Goal: Task Accomplishment & Management: Use online tool/utility

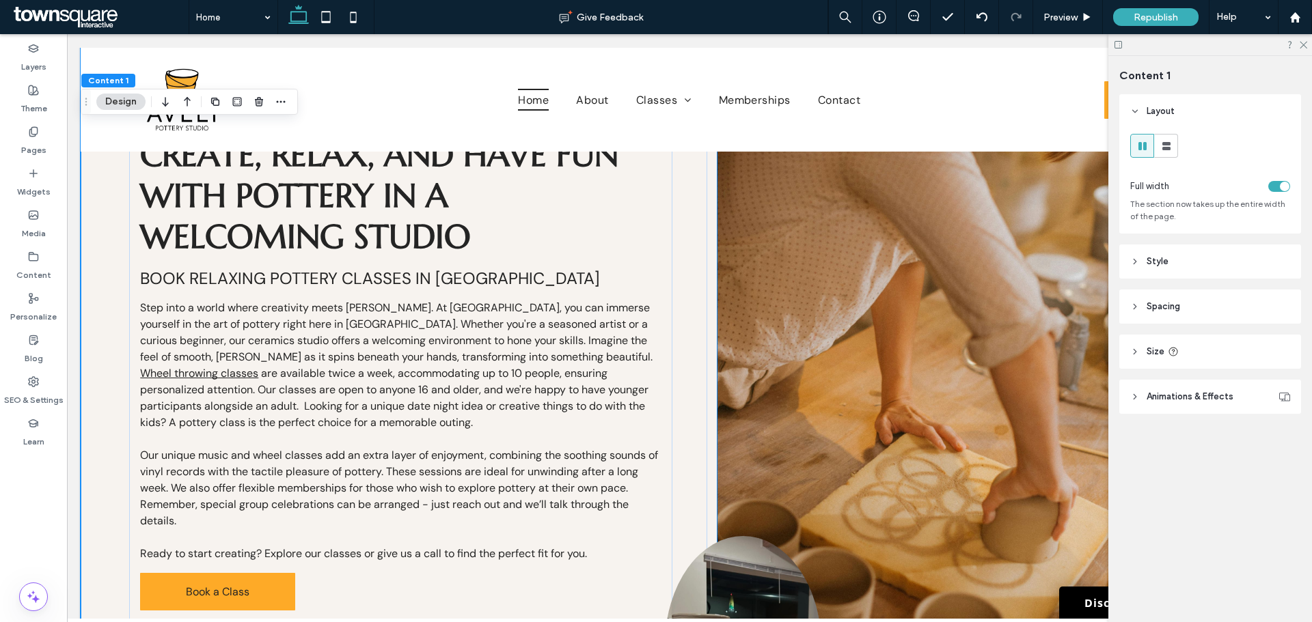
scroll to position [888, 0]
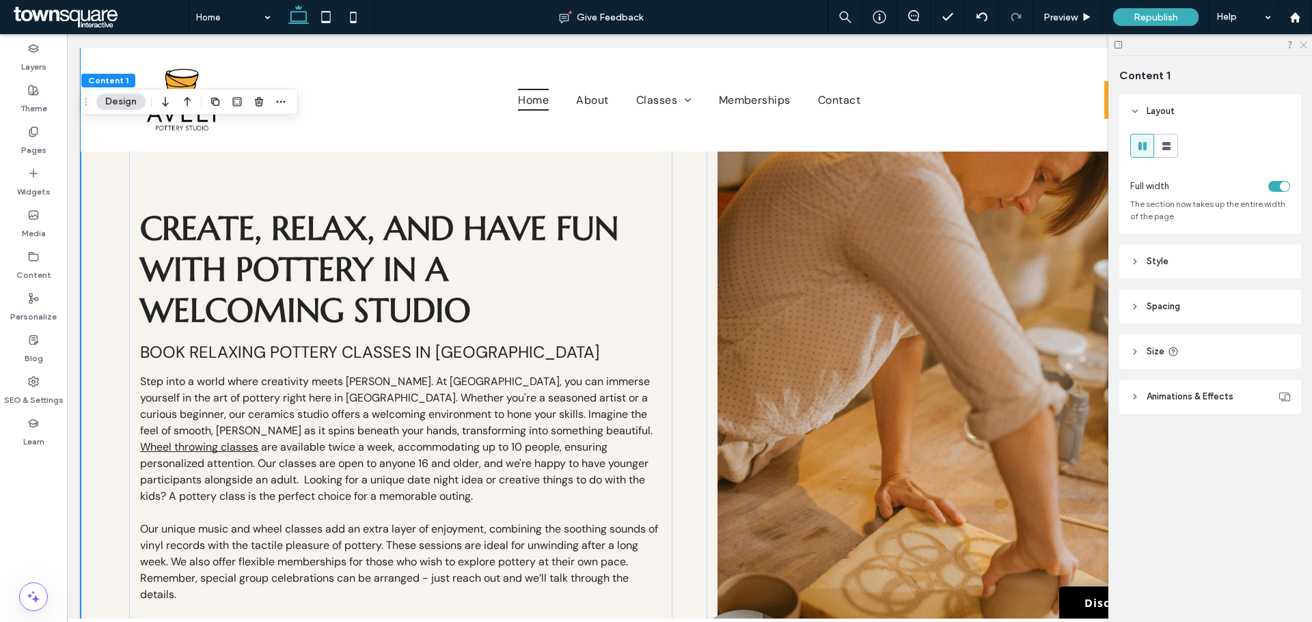
click at [1298, 45] on icon at bounding box center [1302, 44] width 9 height 9
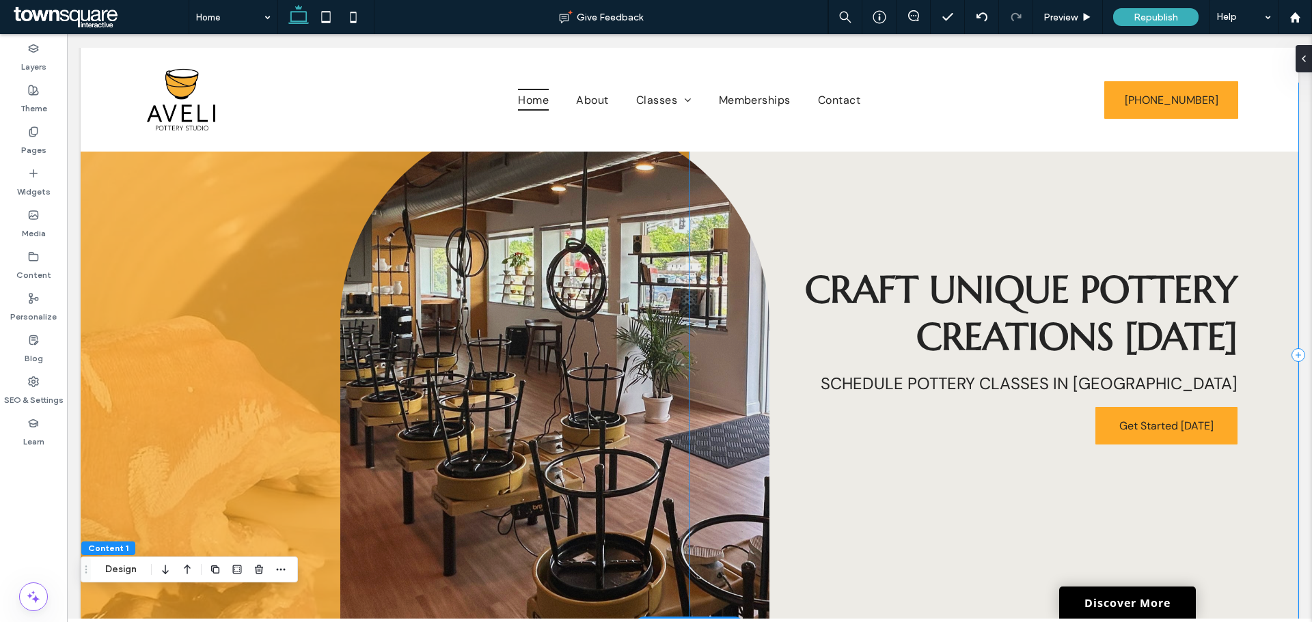
scroll to position [0, 0]
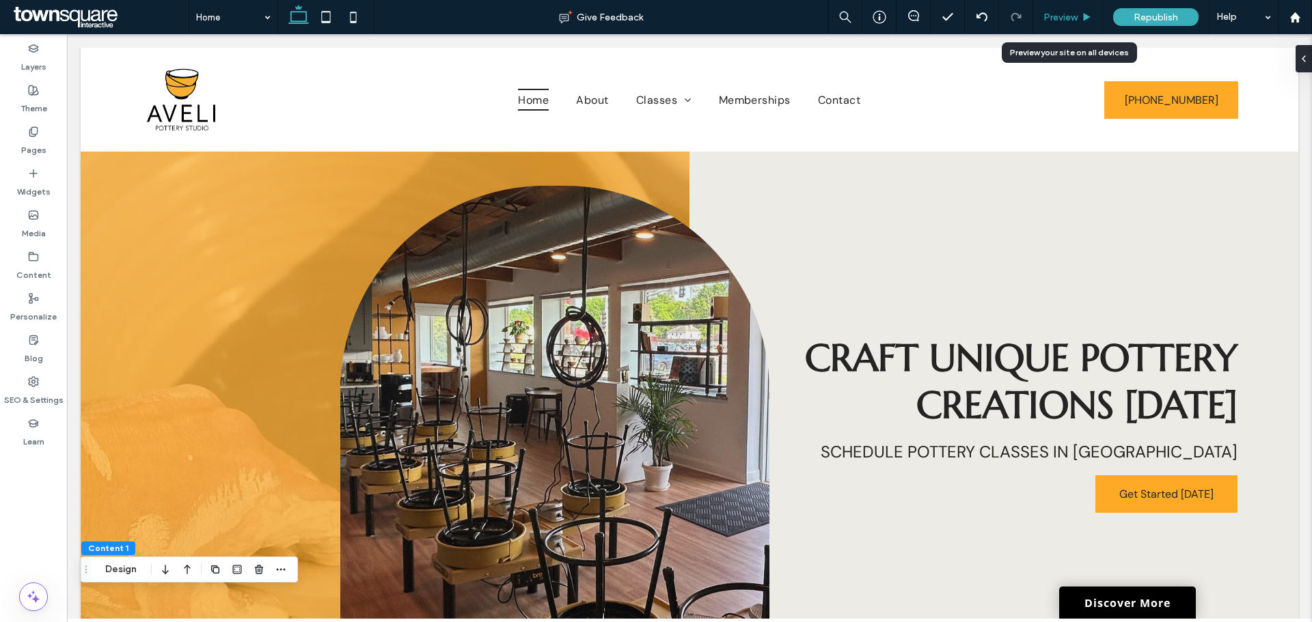
click at [1049, 21] on span "Preview" at bounding box center [1060, 18] width 34 height 12
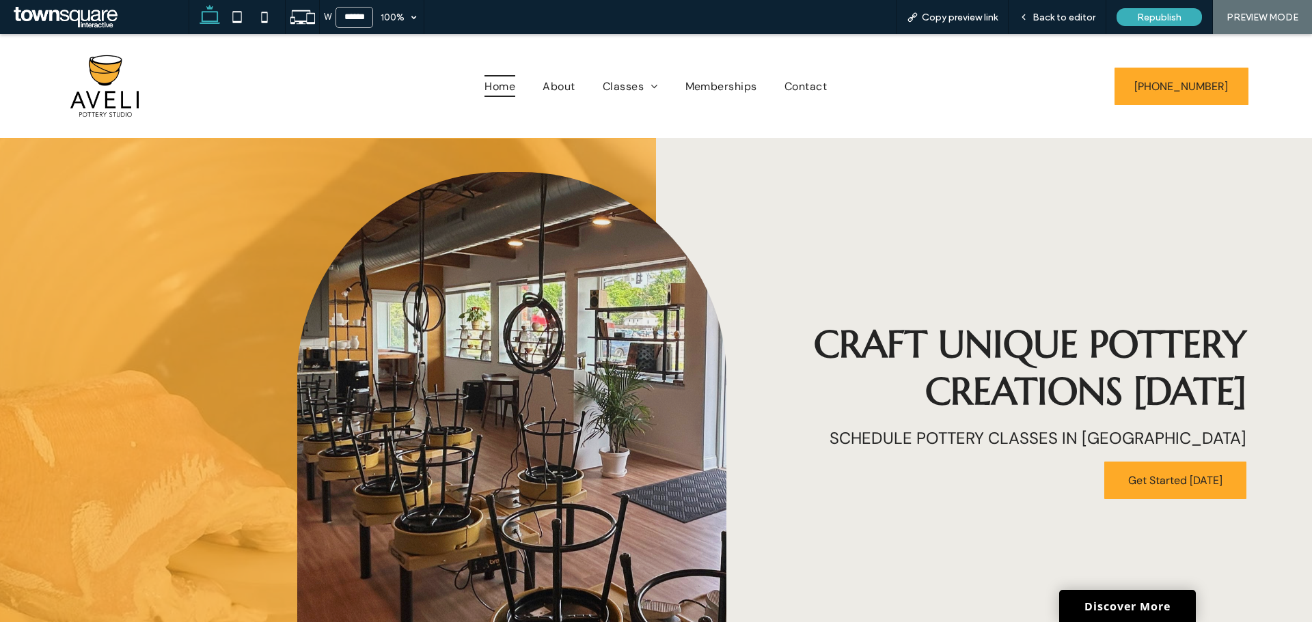
click at [660, 157] on div "Craft Unique Pottery Creations Today Schedule Pottery classes in Rochester Get …" at bounding box center [984, 409] width 656 height 543
click at [649, 158] on div at bounding box center [328, 409] width 656 height 543
click at [939, 359] on span "Craft Unique Pottery Creations Today" at bounding box center [1030, 367] width 432 height 94
click at [942, 355] on span "Craft Unique Pottery Creations Today" at bounding box center [1030, 367] width 432 height 94
click at [1043, 18] on span "Back to editor" at bounding box center [1063, 18] width 63 height 12
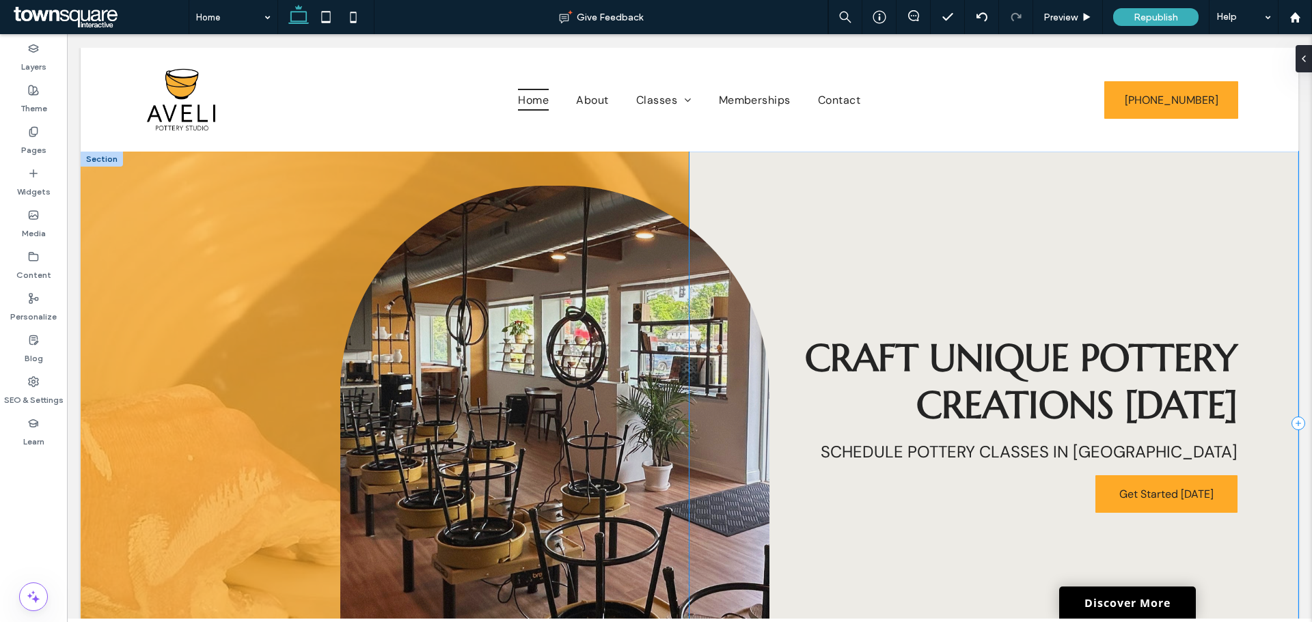
click at [964, 428] on div "Craft Unique Pottery Creations Today Schedule Pottery classes in Rochester Get …" at bounding box center [993, 423] width 609 height 543
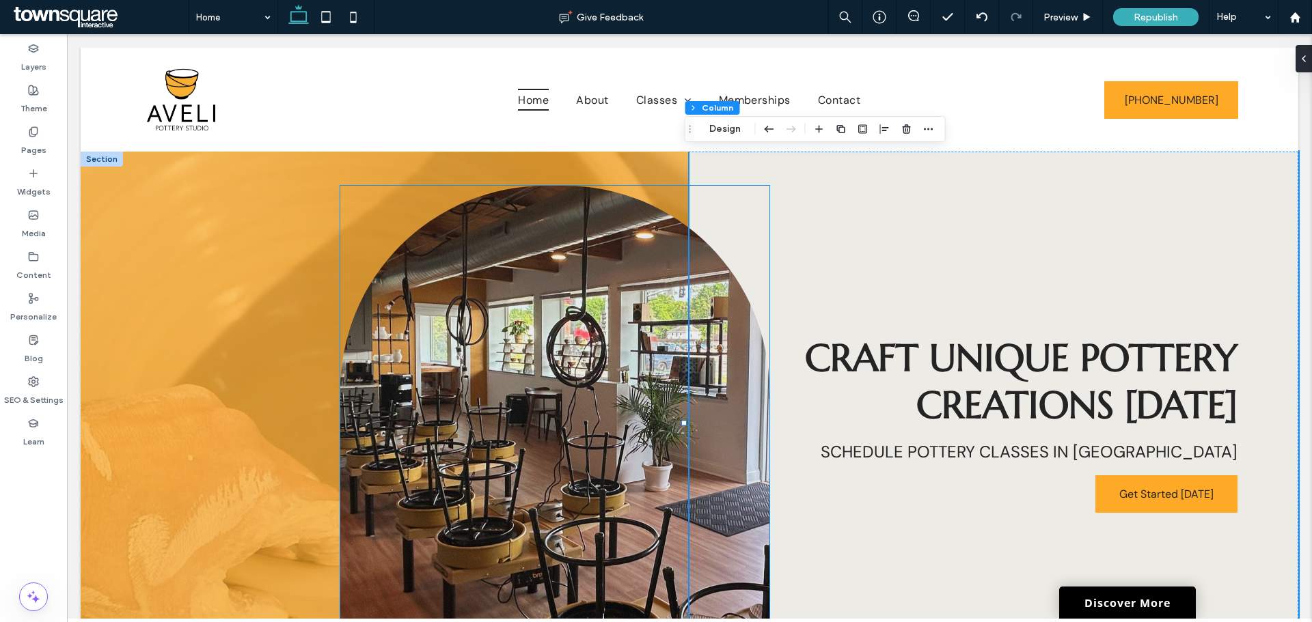
click at [630, 297] on img at bounding box center [554, 457] width 428 height 543
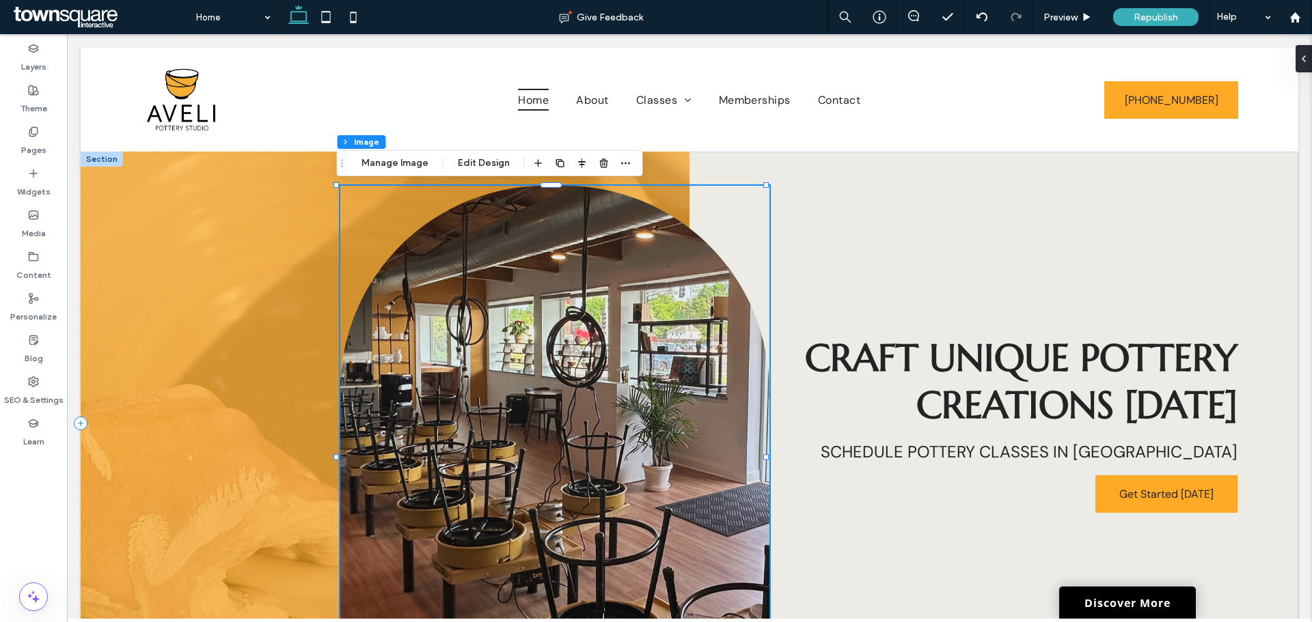
type input "***"
click at [452, 166] on button "Edit Design" at bounding box center [484, 163] width 70 height 16
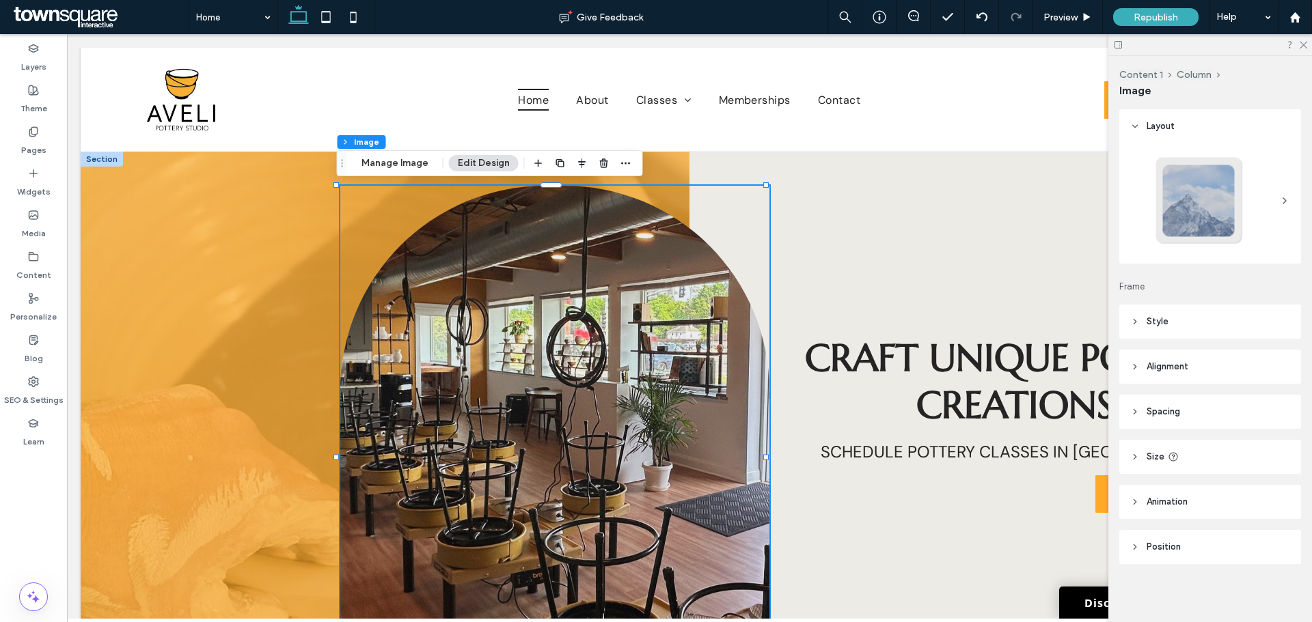
click at [1177, 407] on span "Spacing" at bounding box center [1162, 412] width 33 height 14
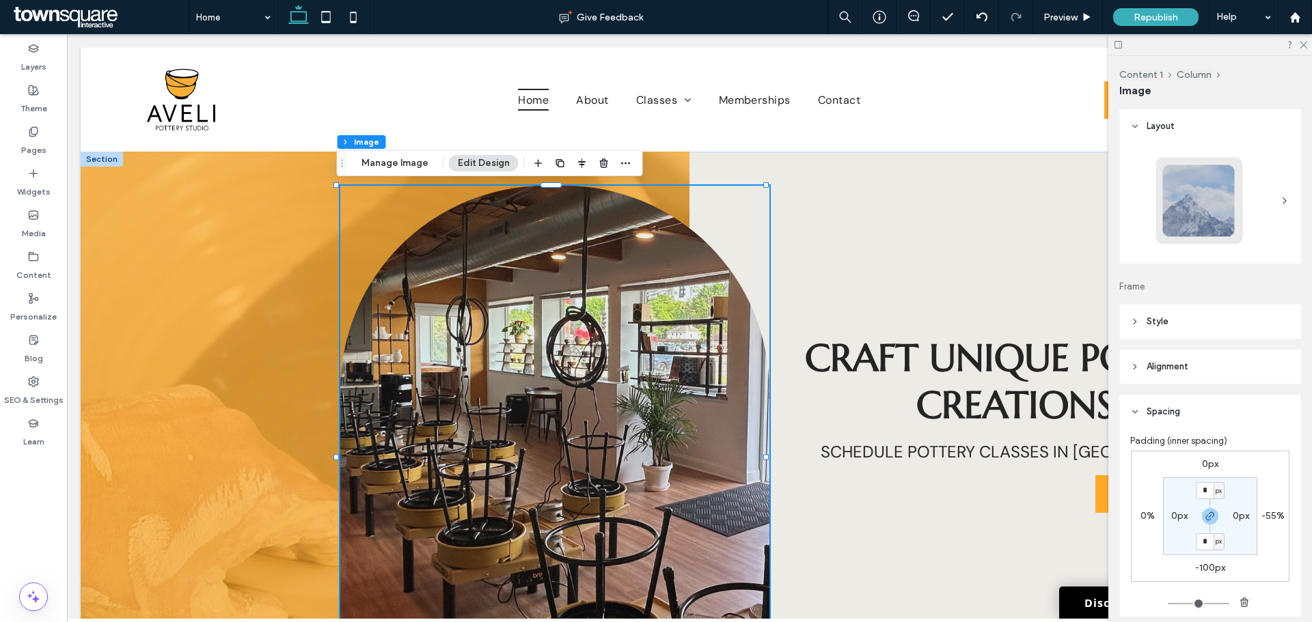
click at [1261, 514] on label "-55%" at bounding box center [1272, 516] width 23 height 12
type input "*"
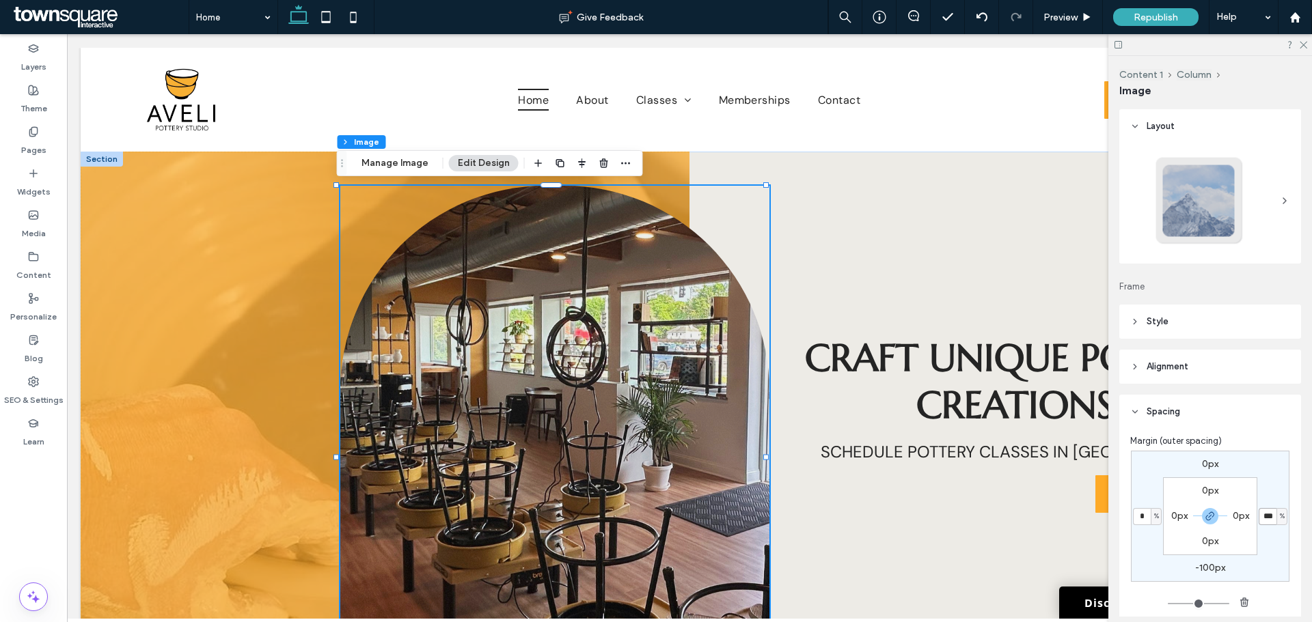
click at [1267, 521] on input "***" at bounding box center [1267, 516] width 18 height 17
type input "***"
type input "*"
type input "***"
type input "*"
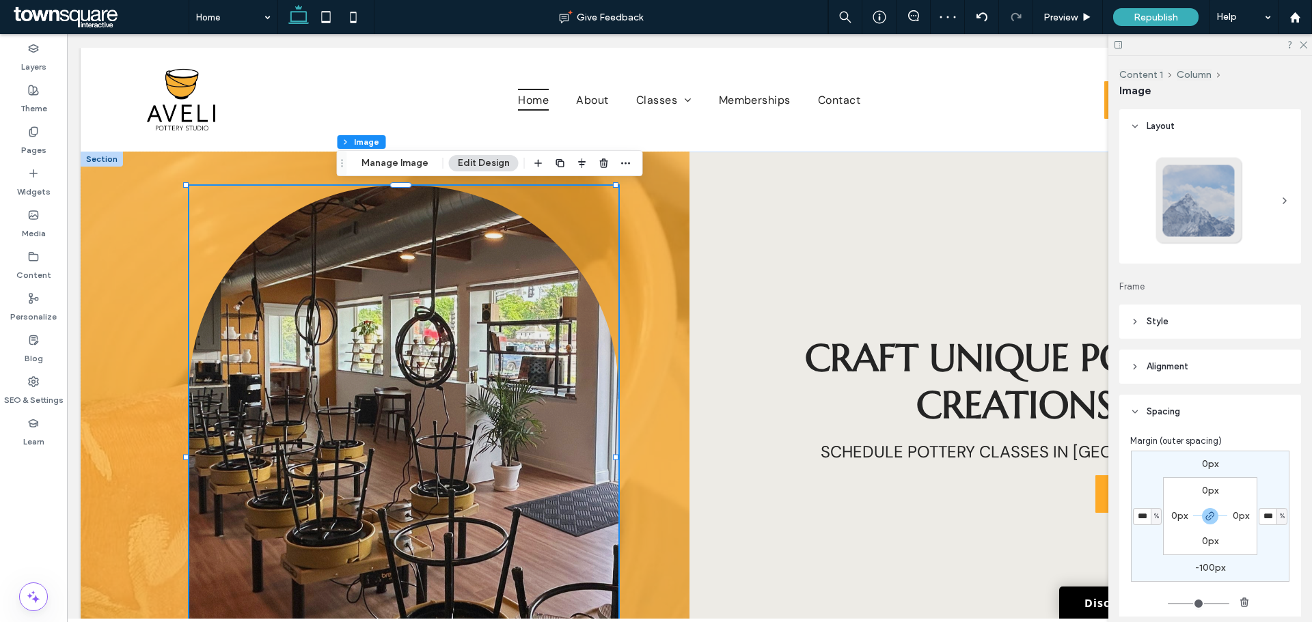
click at [1075, 20] on span "Preview" at bounding box center [1060, 18] width 34 height 12
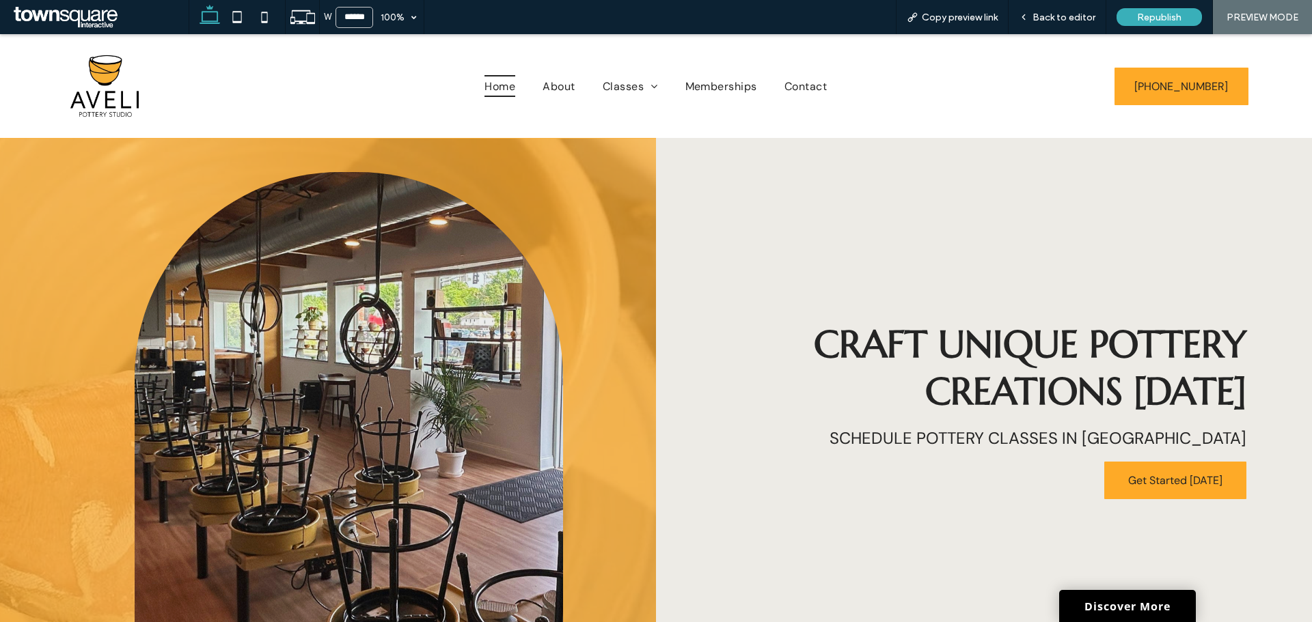
click at [656, 142] on div "Craft Unique Pottery Creations Today Schedule Pottery classes in Rochester Get …" at bounding box center [984, 409] width 656 height 543
click at [1148, 10] on div "Republish" at bounding box center [1158, 17] width 85 height 18
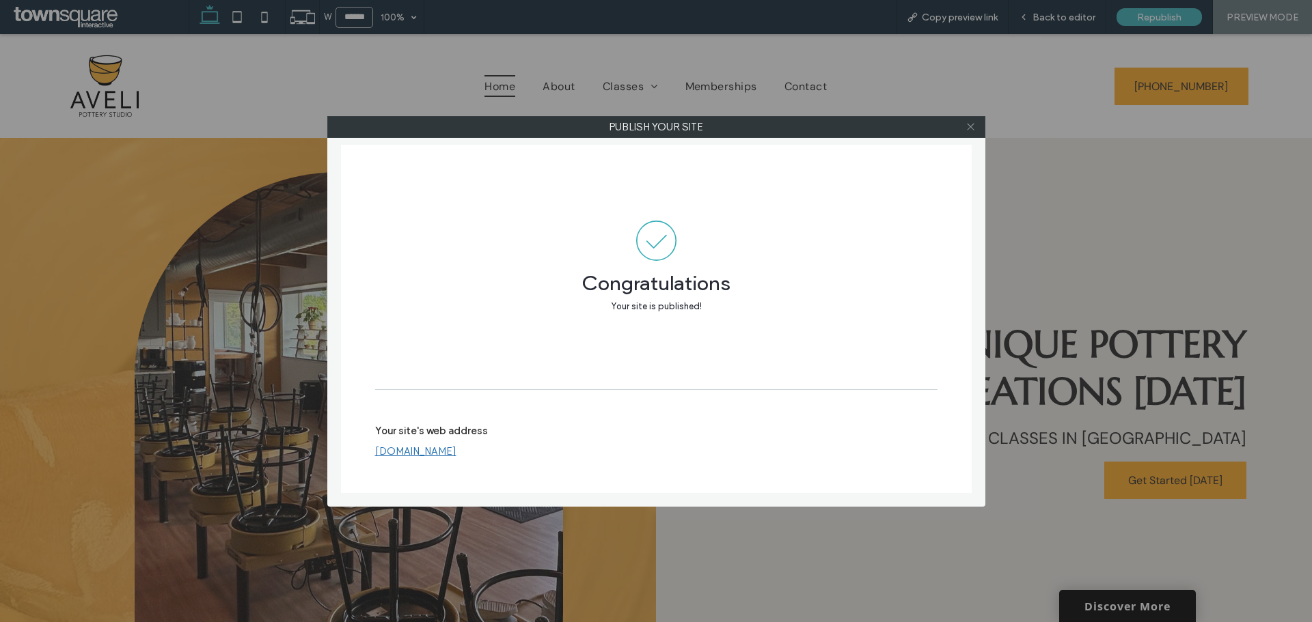
click at [965, 128] on icon at bounding box center [970, 127] width 10 height 10
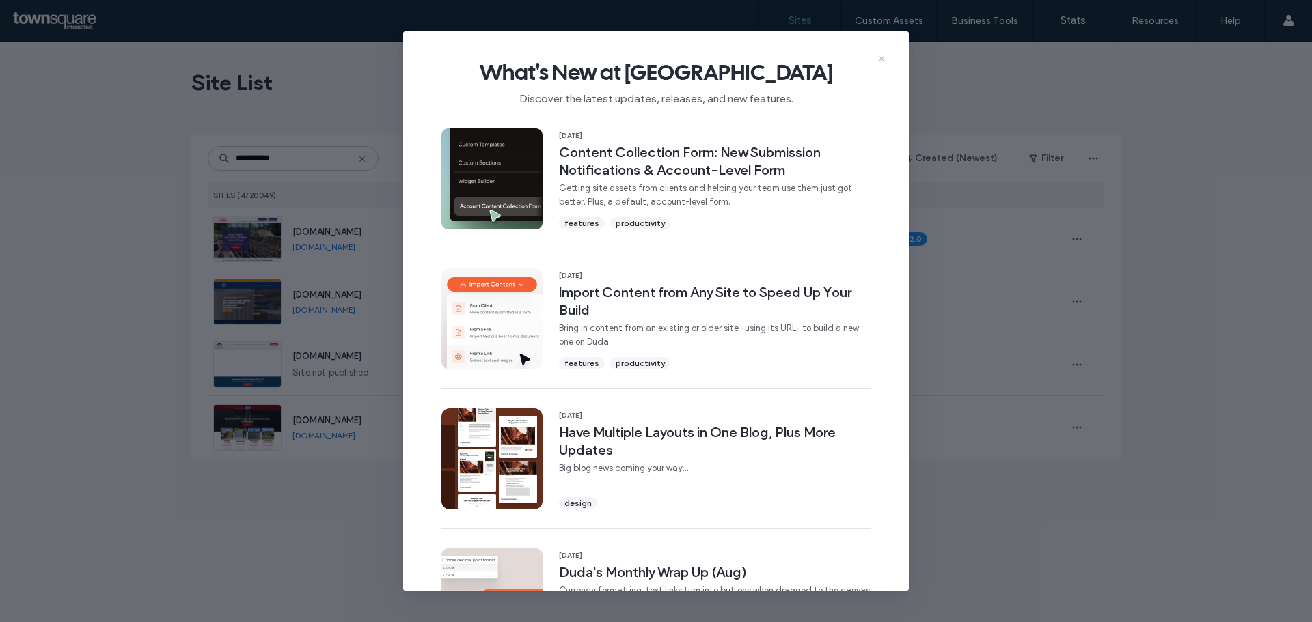
click at [882, 61] on icon at bounding box center [881, 58] width 11 height 11
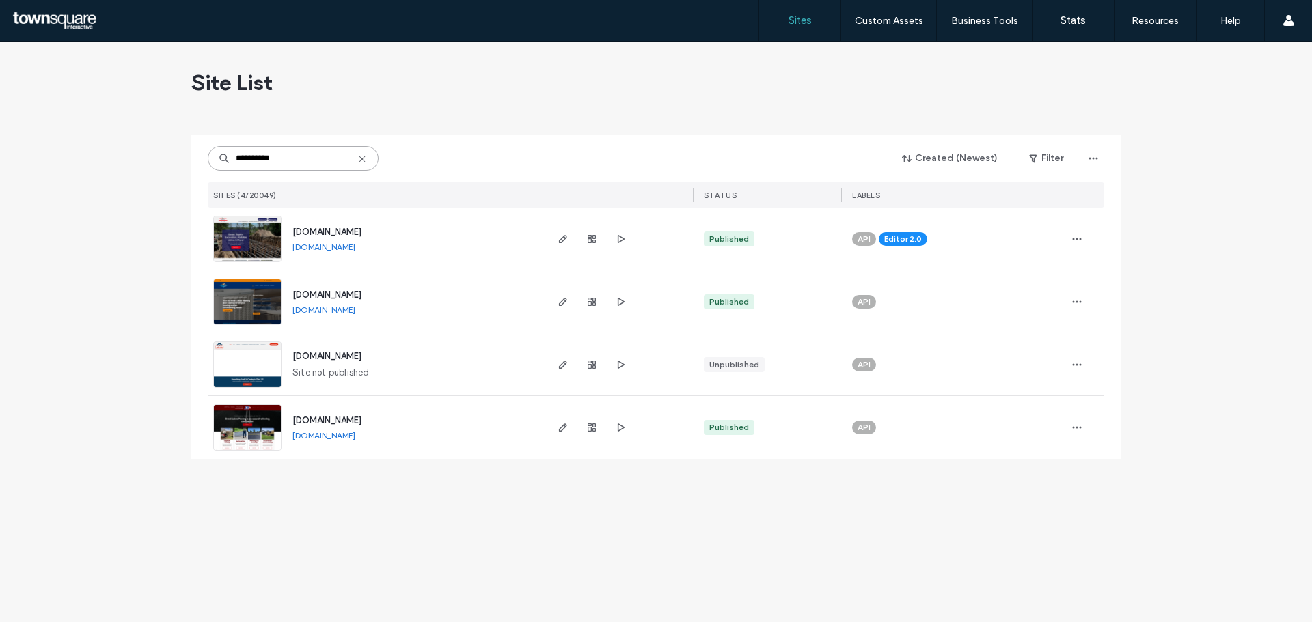
click at [330, 166] on input "**********" at bounding box center [293, 158] width 171 height 25
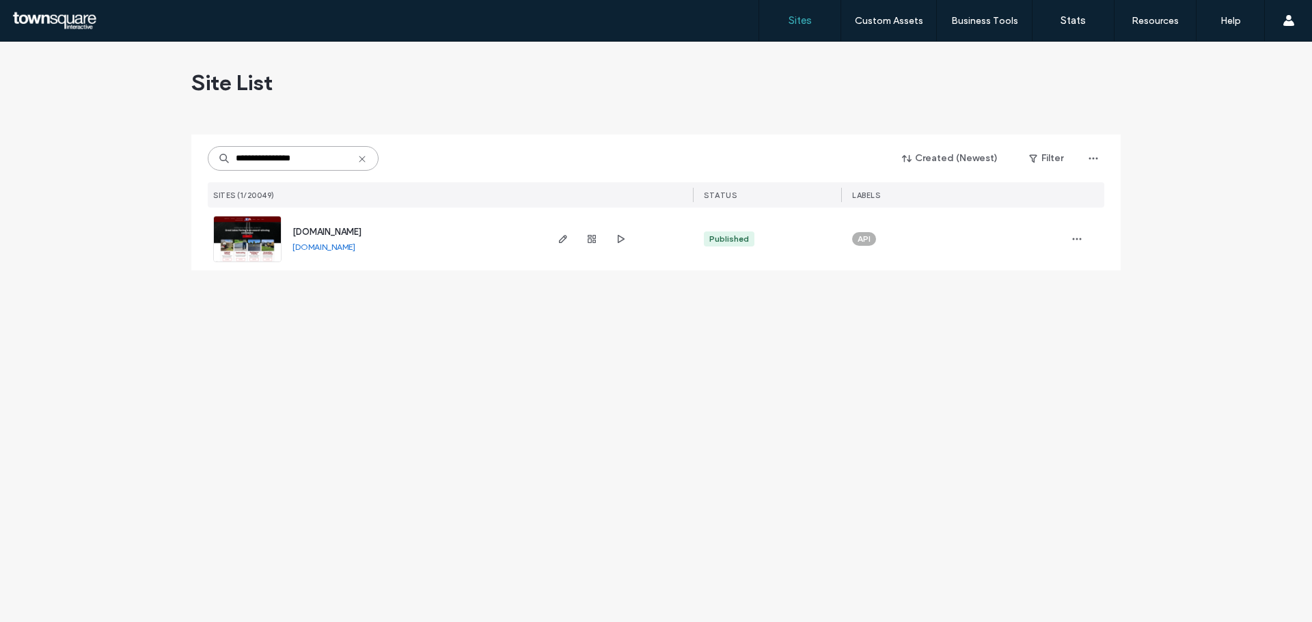
type input "**********"
click at [269, 230] on img at bounding box center [247, 263] width 67 height 93
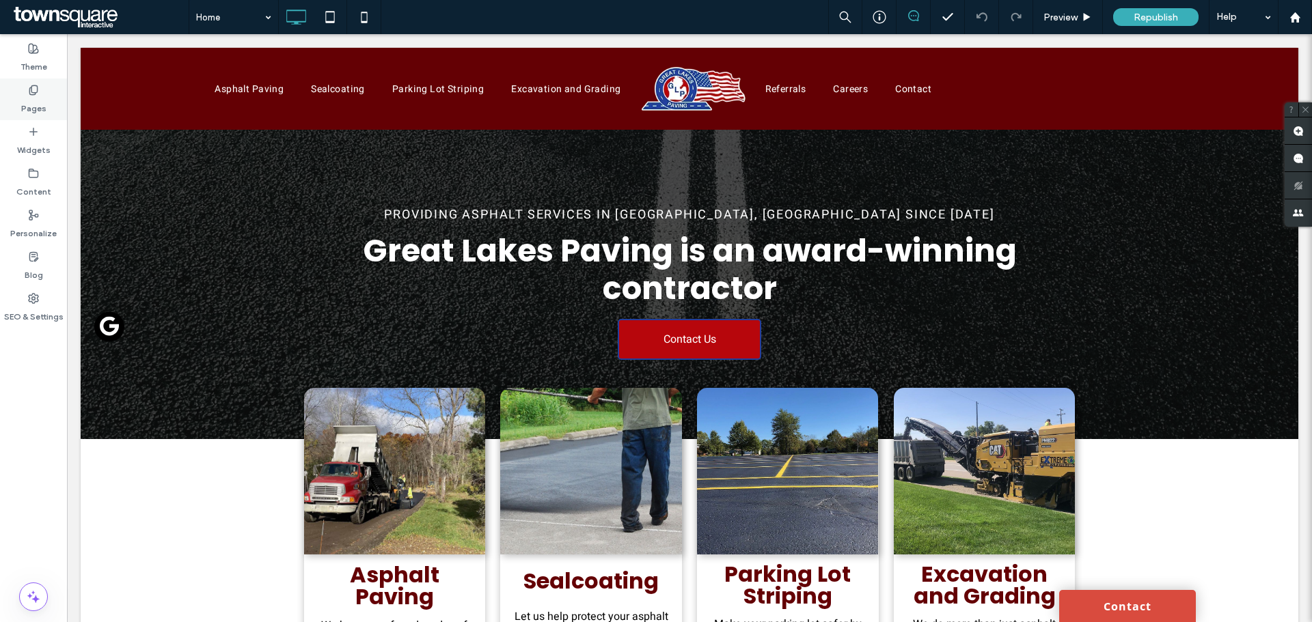
click at [45, 102] on label "Pages" at bounding box center [33, 105] width 25 height 19
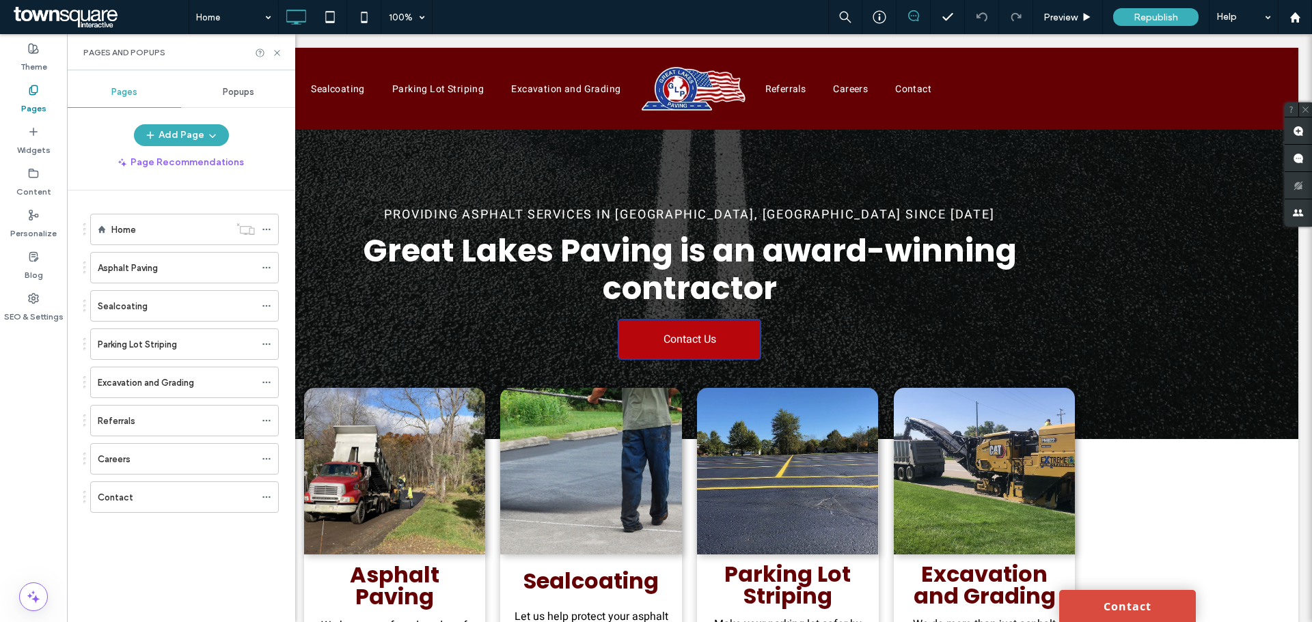
click at [36, 346] on div "Theme Pages Widgets Content Personalize Blog SEO & Settings" at bounding box center [33, 328] width 67 height 588
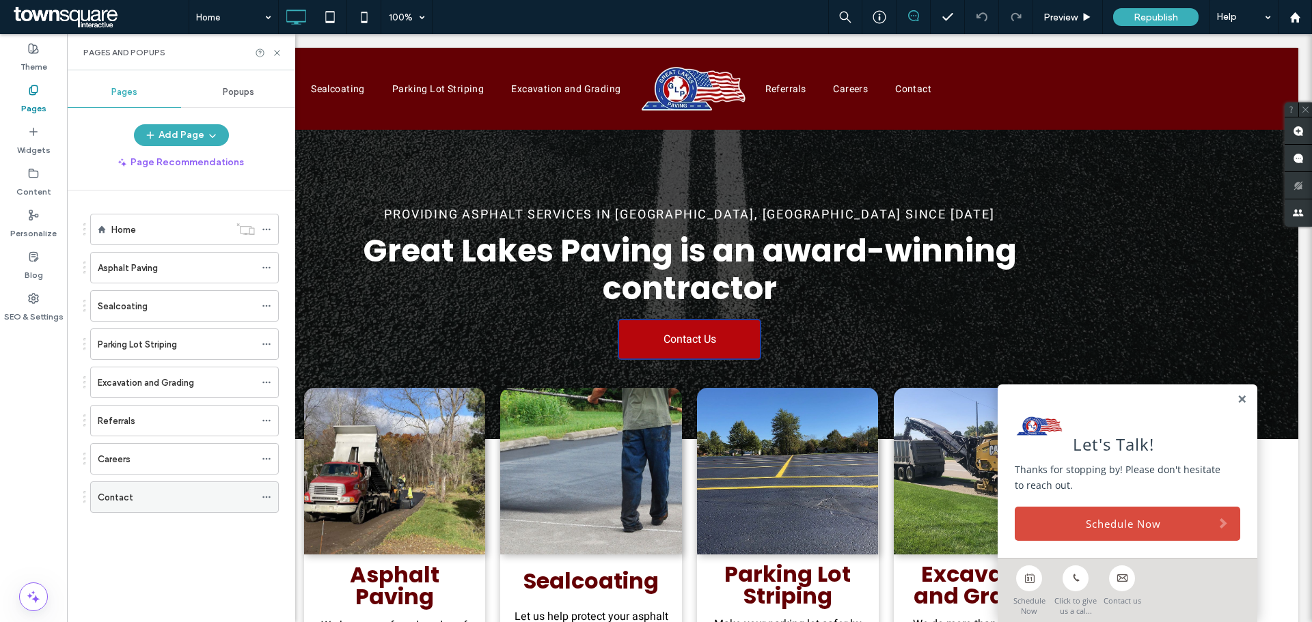
click at [133, 496] on div "Contact" at bounding box center [176, 498] width 157 height 14
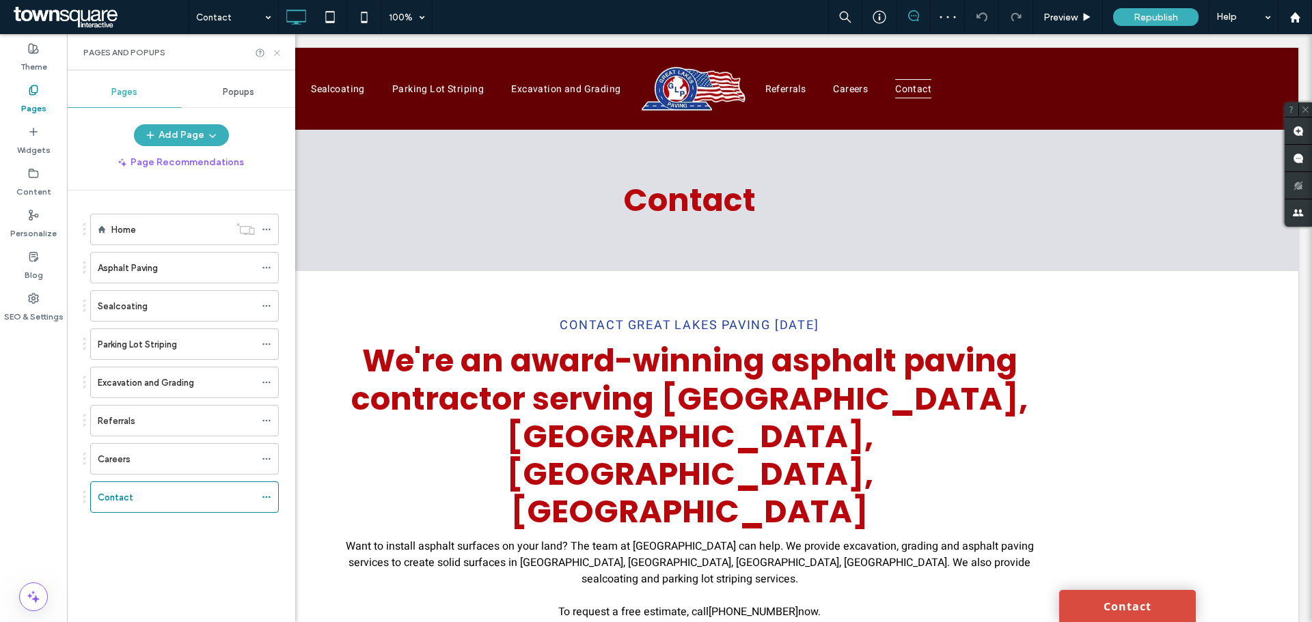
click at [278, 53] on use at bounding box center [276, 52] width 5 height 5
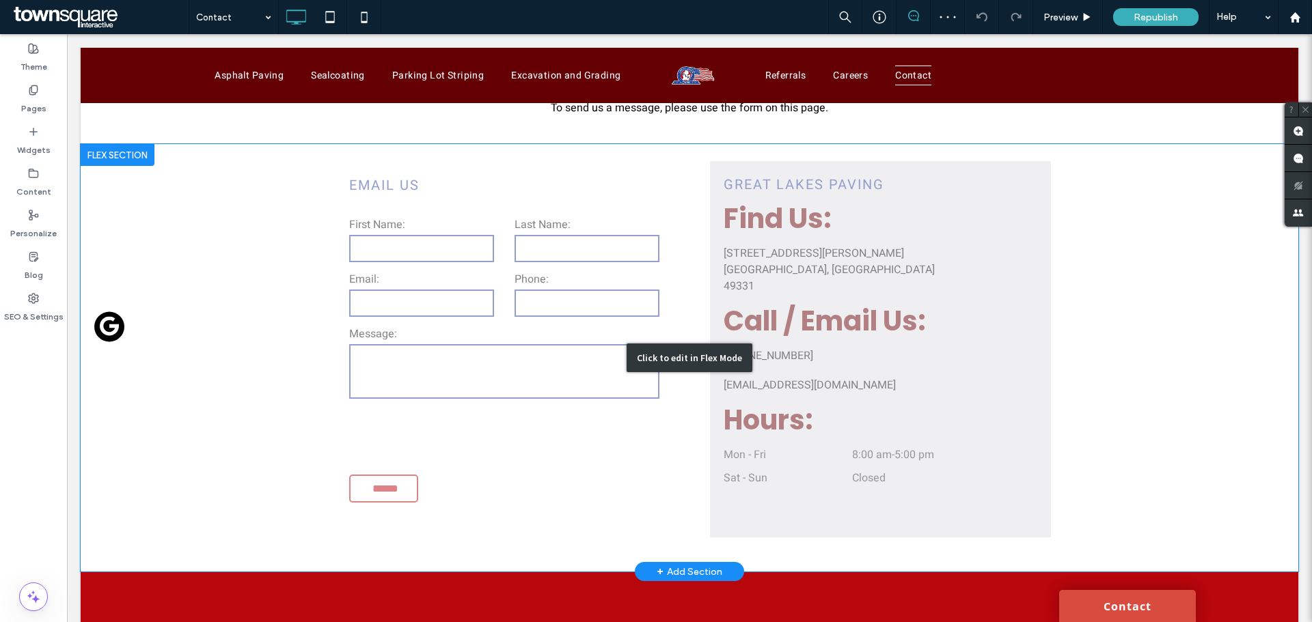
scroll to position [547, 0]
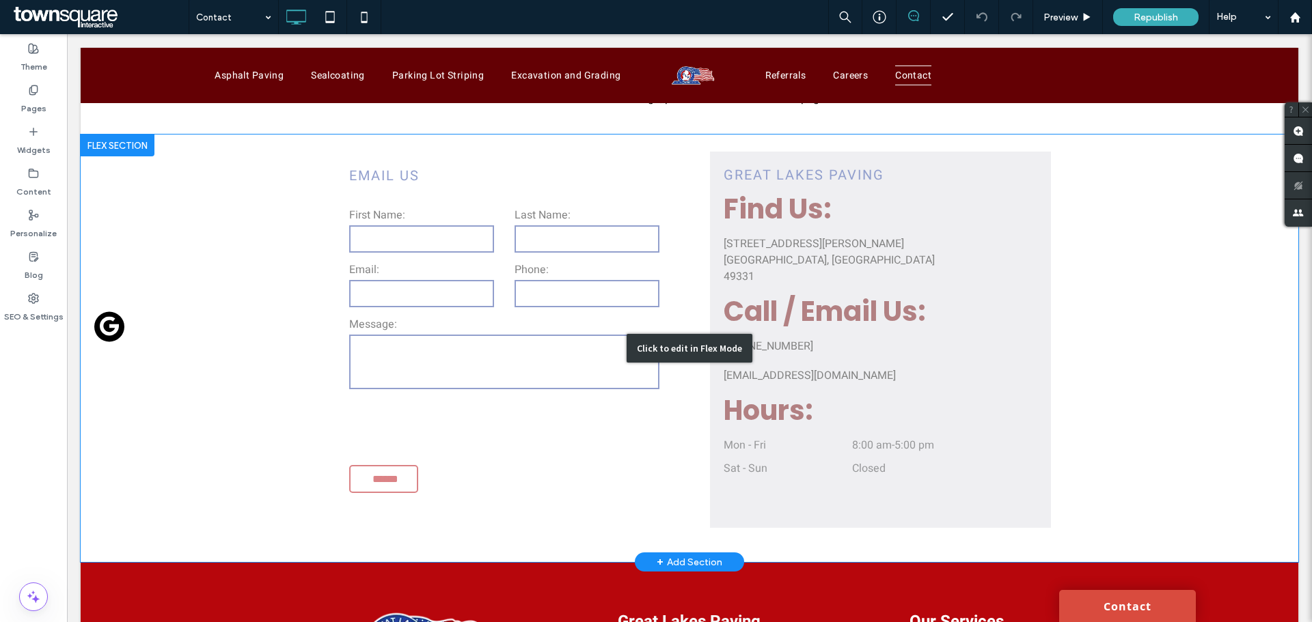
click at [532, 253] on div "Click to edit in Flex Mode" at bounding box center [689, 349] width 1217 height 428
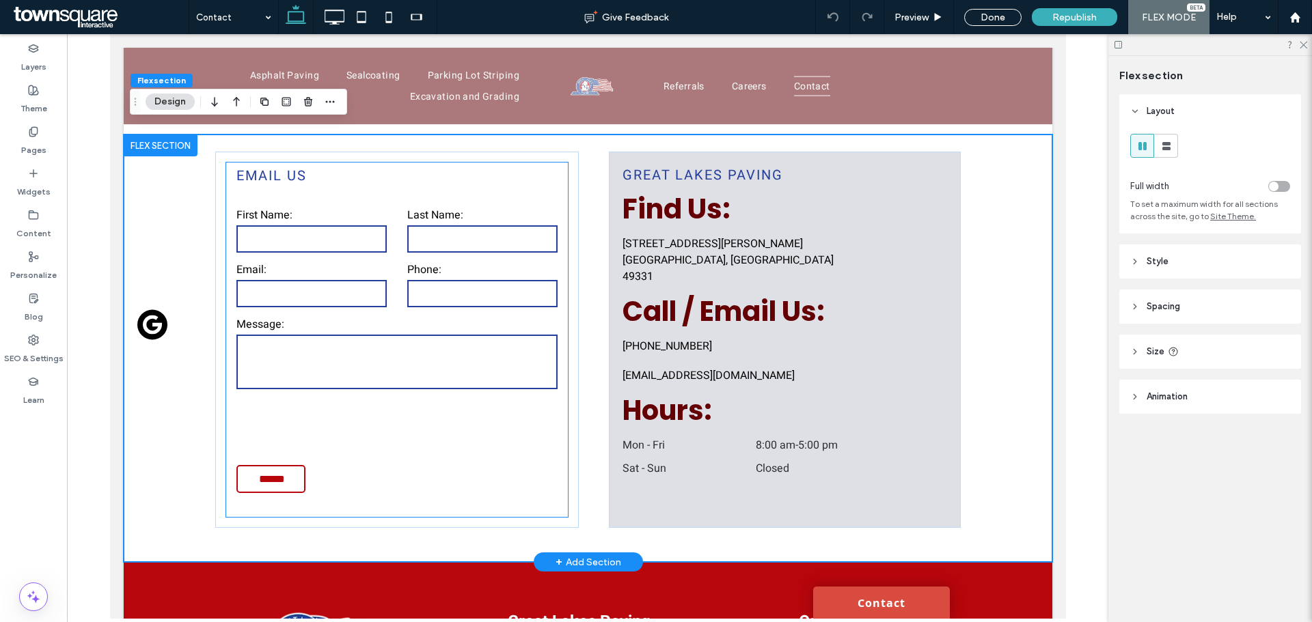
click at [312, 335] on textarea at bounding box center [396, 362] width 321 height 55
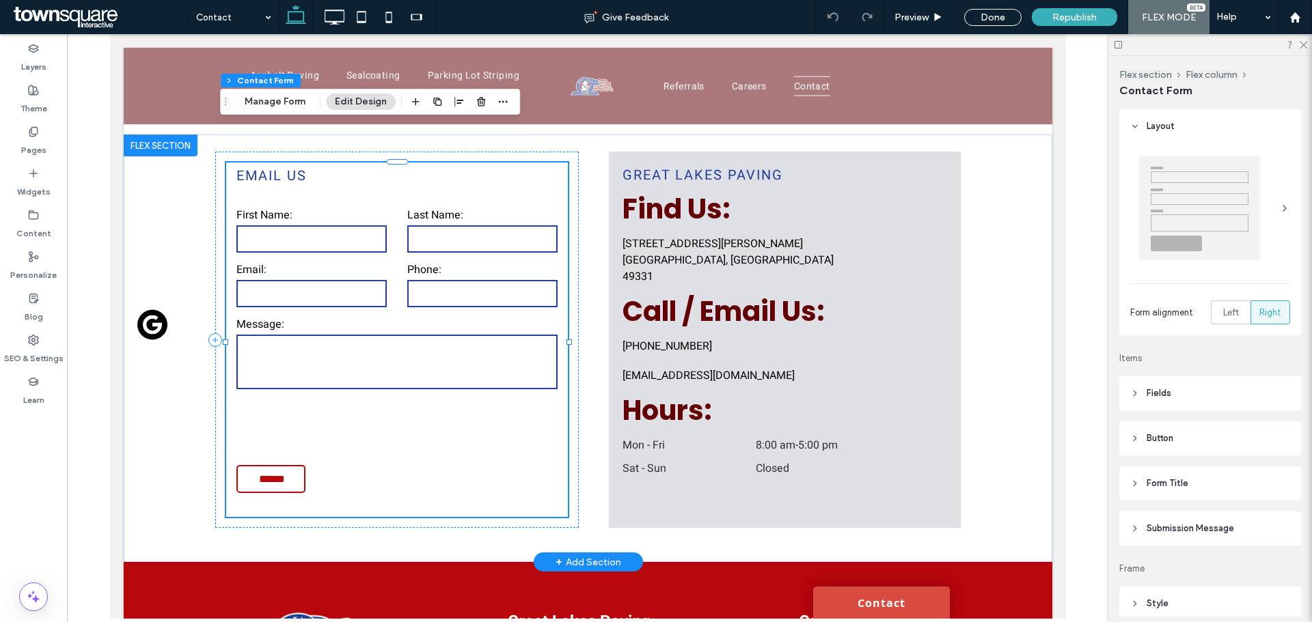
type input "*"
type input "***"
type input "*"
type input "***"
click at [307, 96] on button "Manage Form" at bounding box center [275, 102] width 79 height 16
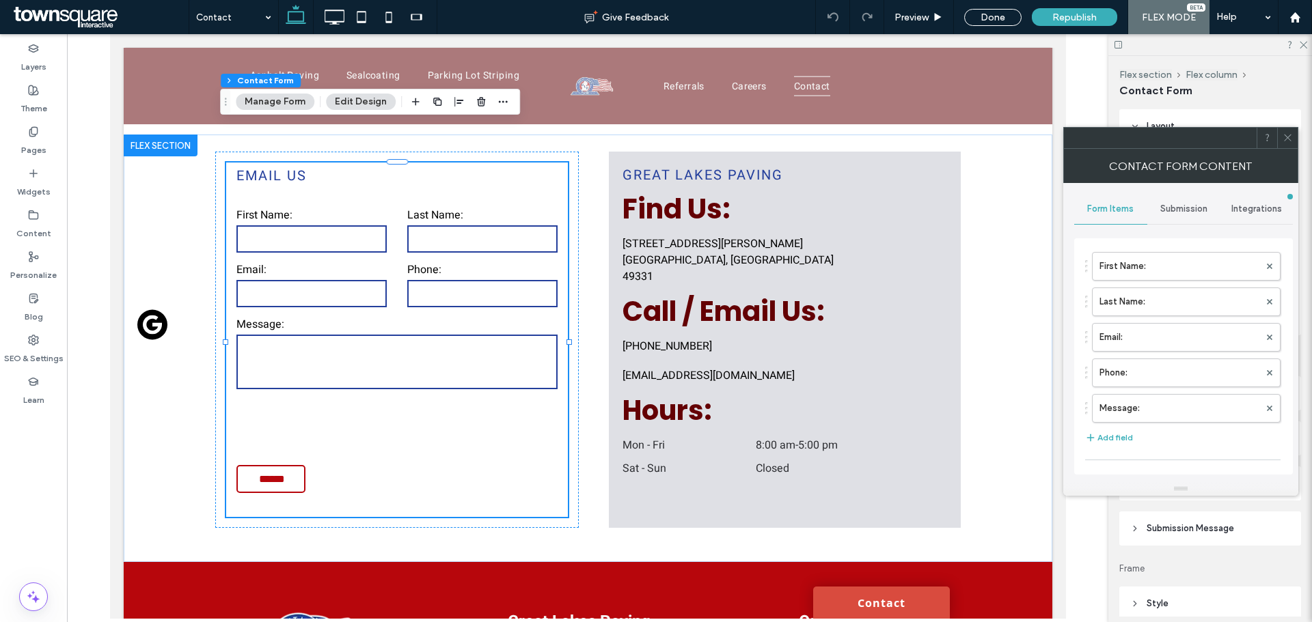
click at [1171, 212] on span "Submission" at bounding box center [1183, 209] width 47 height 11
click at [1158, 290] on div "New submission notification" at bounding box center [1184, 273] width 196 height 42
click at [1162, 313] on label "Actions after submission" at bounding box center [1183, 314] width 182 height 27
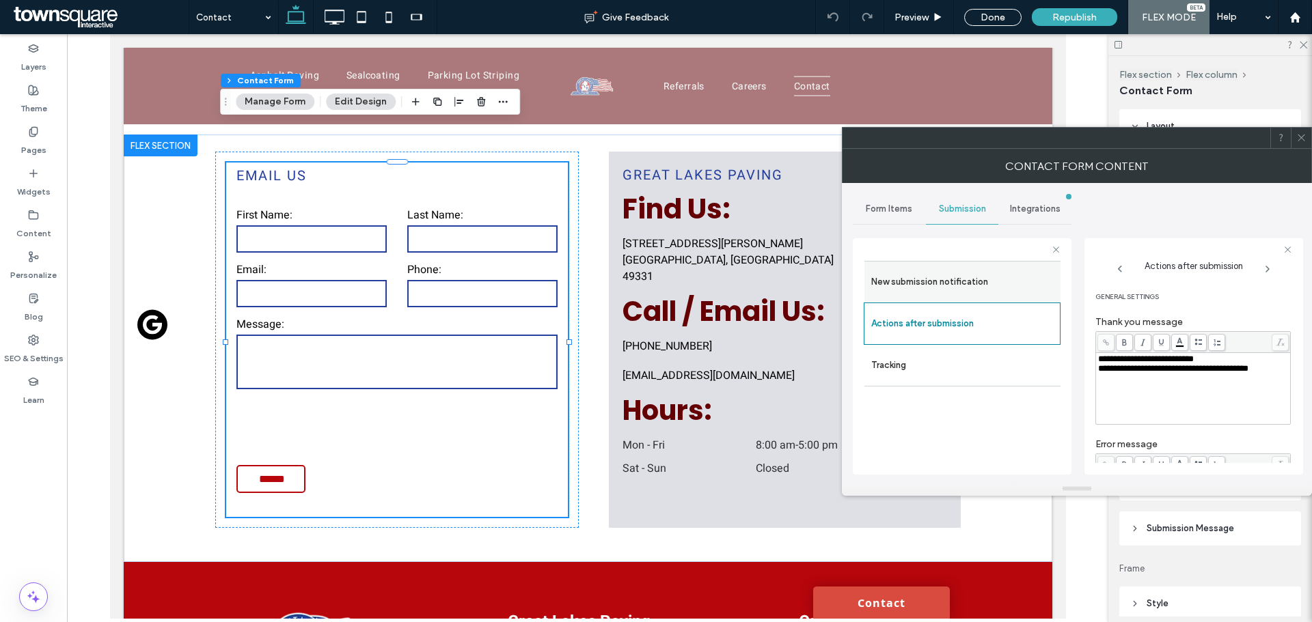
click at [906, 291] on label "New submission notification" at bounding box center [962, 282] width 182 height 27
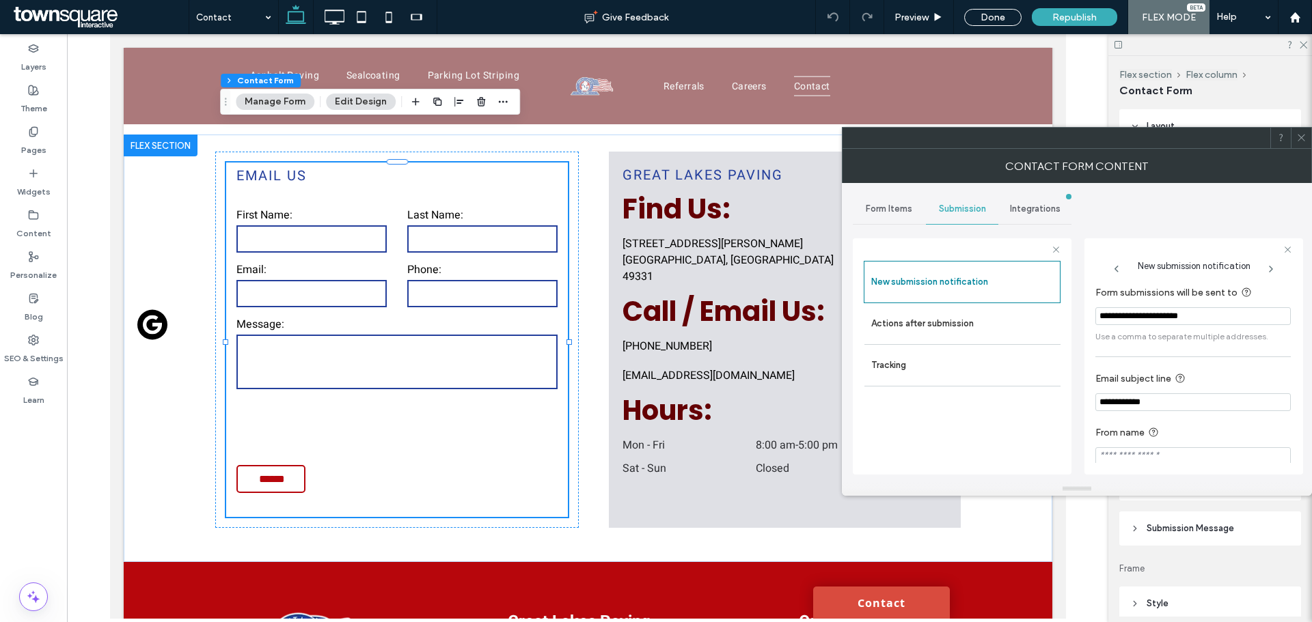
click at [1177, 318] on input "**********" at bounding box center [1192, 316] width 195 height 18
paste input "Form submissions will be sent to"
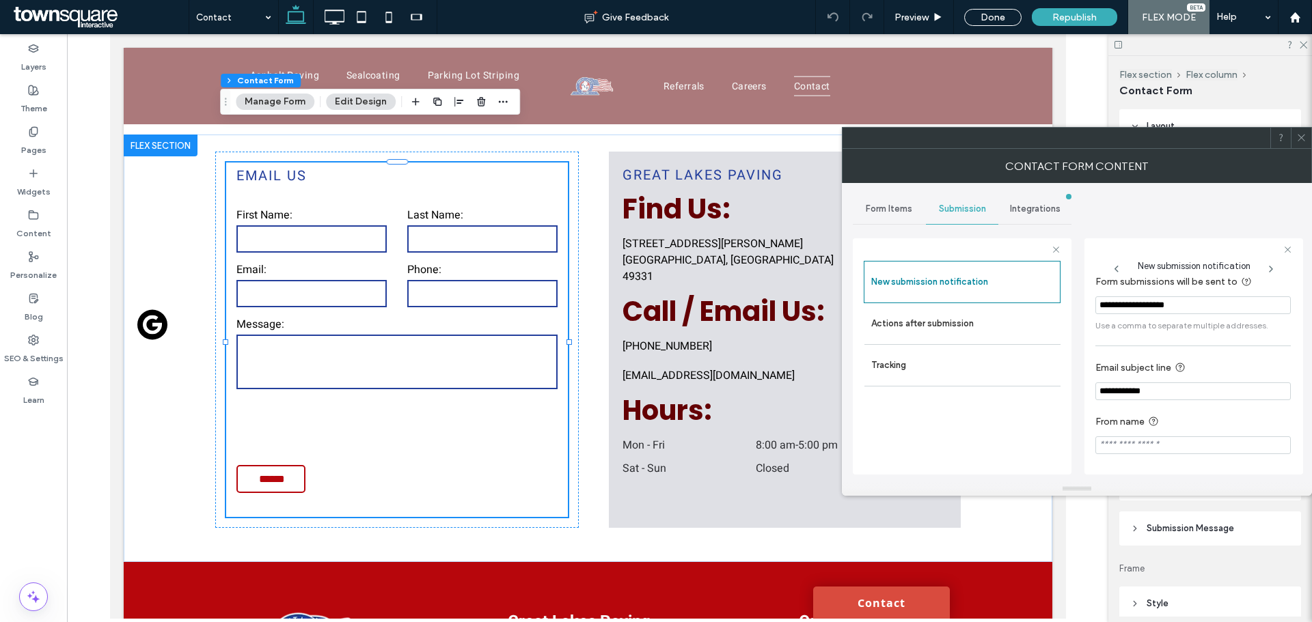
type input "**********"
click at [1151, 202] on div "**********" at bounding box center [1077, 332] width 448 height 299
click at [1302, 136] on icon at bounding box center [1301, 138] width 10 height 10
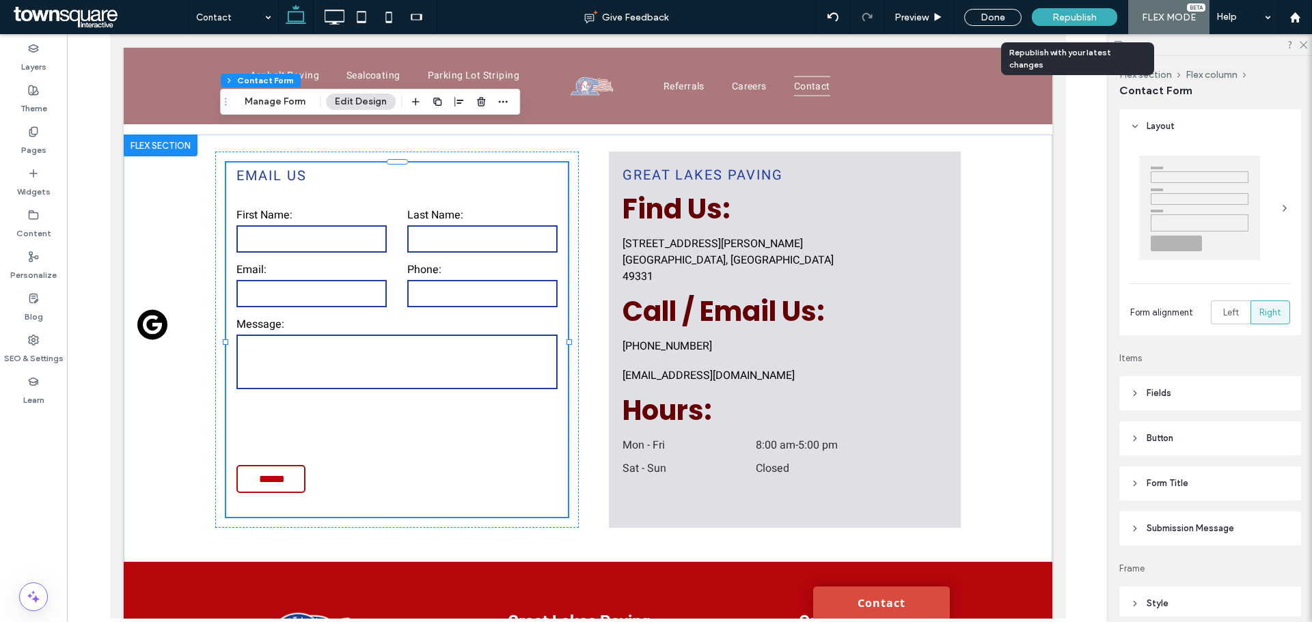
click at [1105, 18] on div "Republish" at bounding box center [1074, 17] width 85 height 18
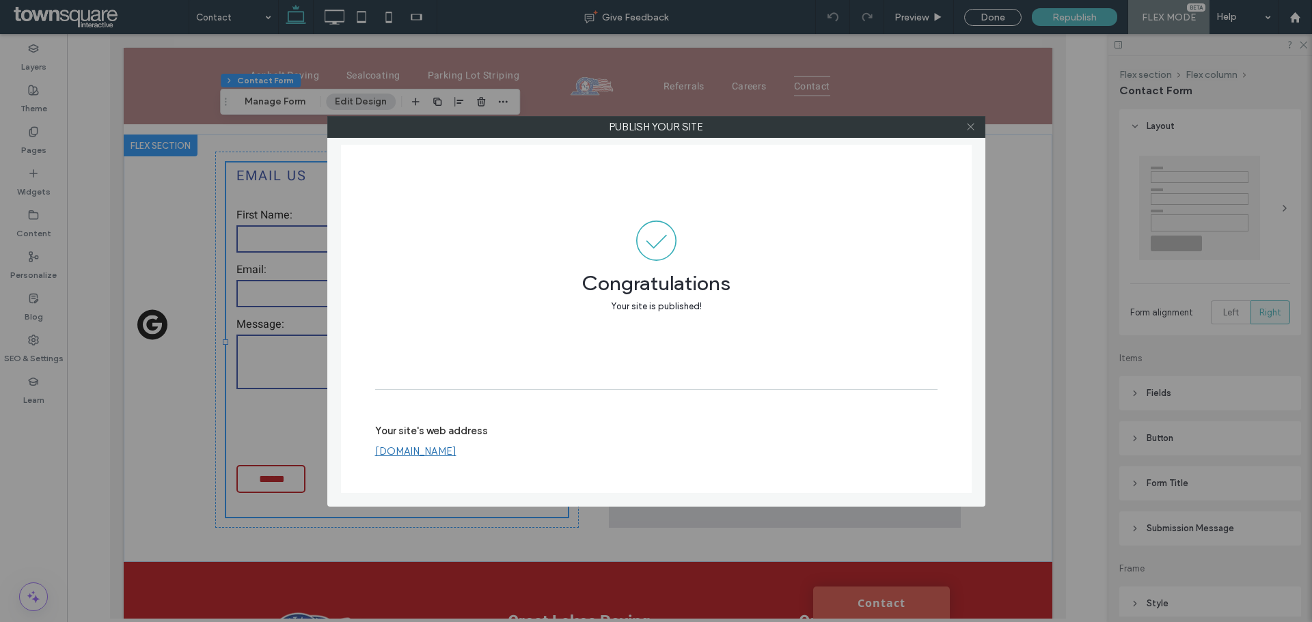
click at [968, 128] on icon at bounding box center [970, 127] width 10 height 10
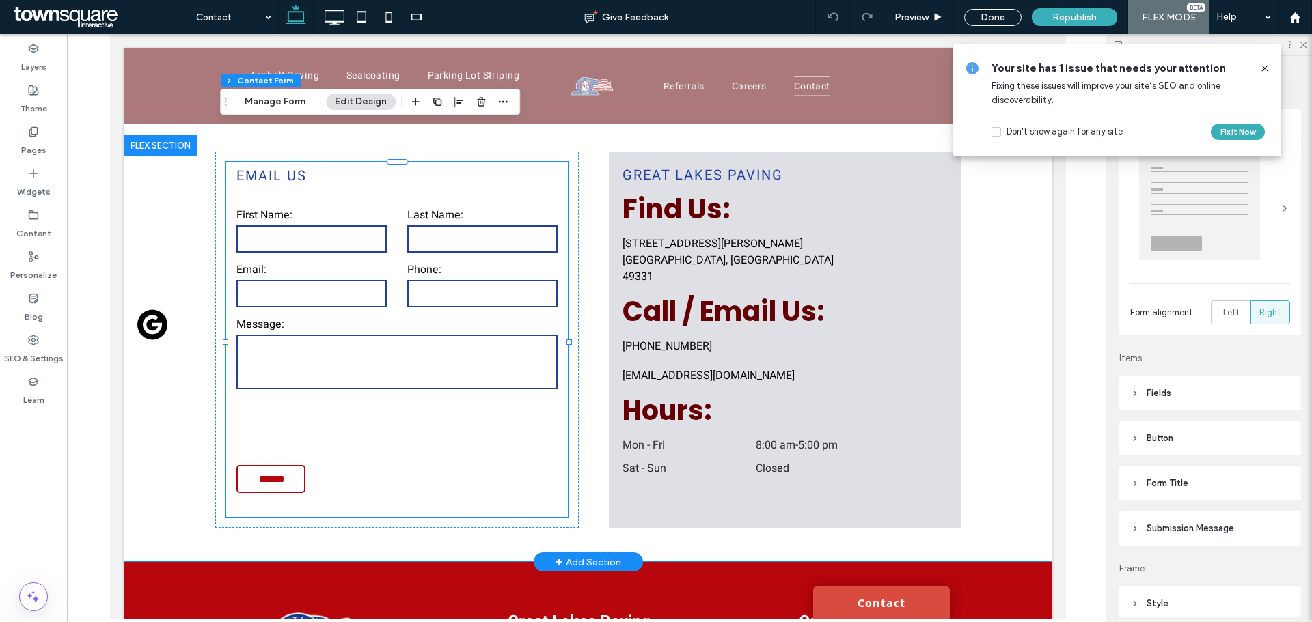
click at [1008, 389] on div "Email Us First Name: Last Name: Email: Phone: Message: ****** Thank you for con…" at bounding box center [587, 349] width 928 height 428
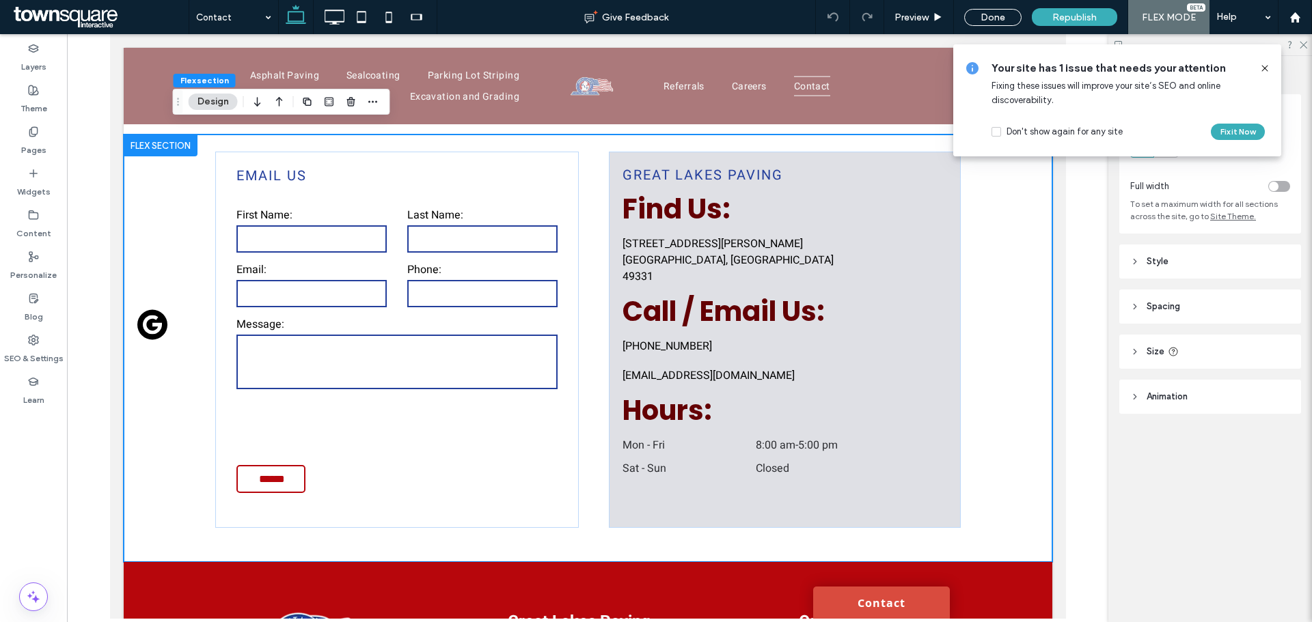
click at [1269, 68] on icon at bounding box center [1264, 68] width 11 height 11
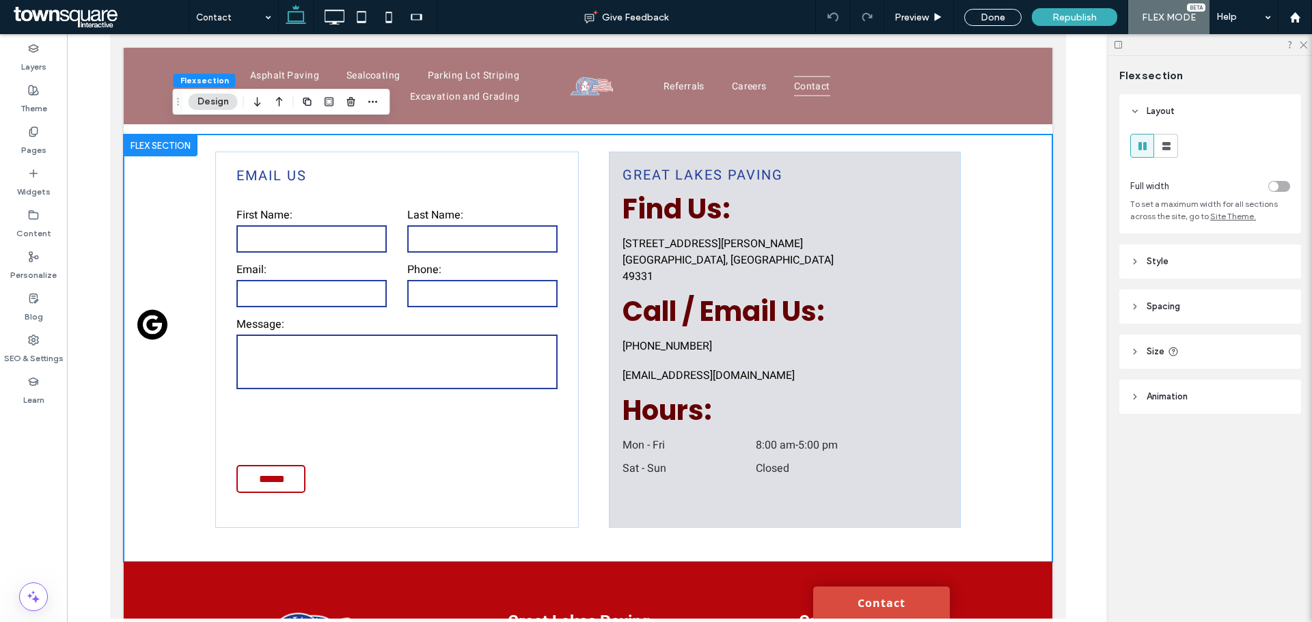
drag, startPoint x: 1269, startPoint y: 66, endPoint x: 1293, endPoint y: 57, distance: 25.5
click at [1271, 66] on div "Flex section" at bounding box center [1210, 75] width 182 height 38
click at [1304, 48] on icon at bounding box center [1302, 44] width 9 height 9
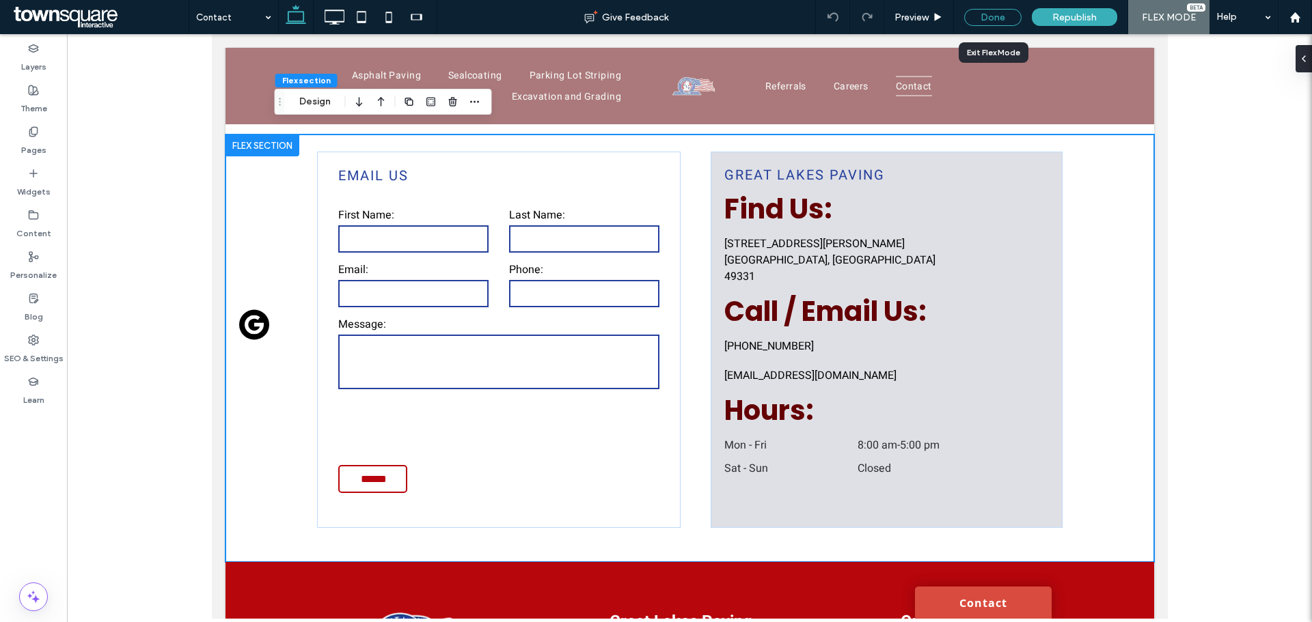
click at [989, 19] on div "Done" at bounding box center [992, 17] width 57 height 17
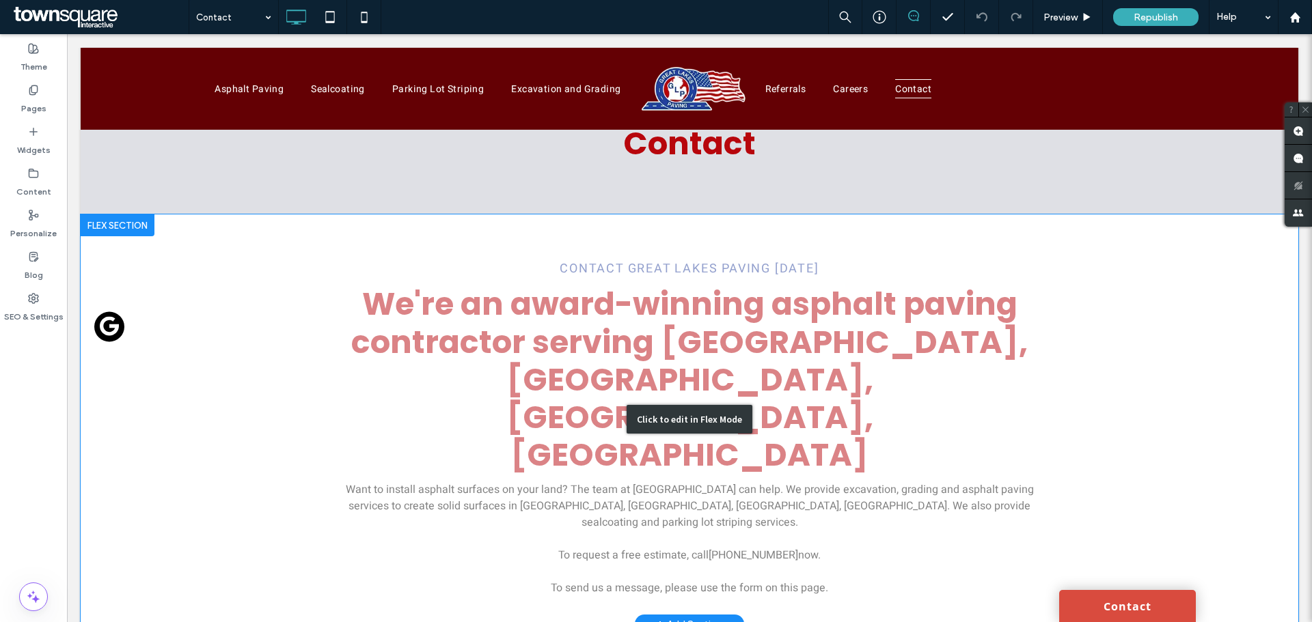
scroll to position [0, 0]
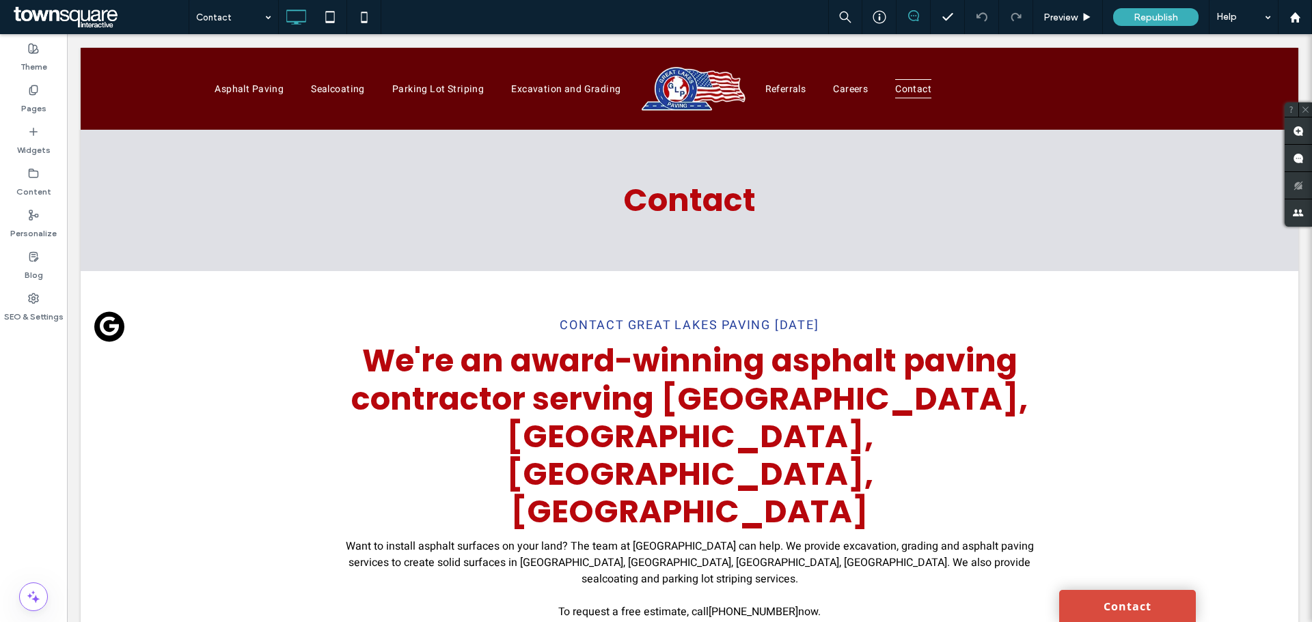
click at [508, 25] on div "Contact Preview Republish Help" at bounding box center [750, 17] width 1123 height 34
click at [1049, 19] on span "Preview" at bounding box center [1060, 18] width 34 height 12
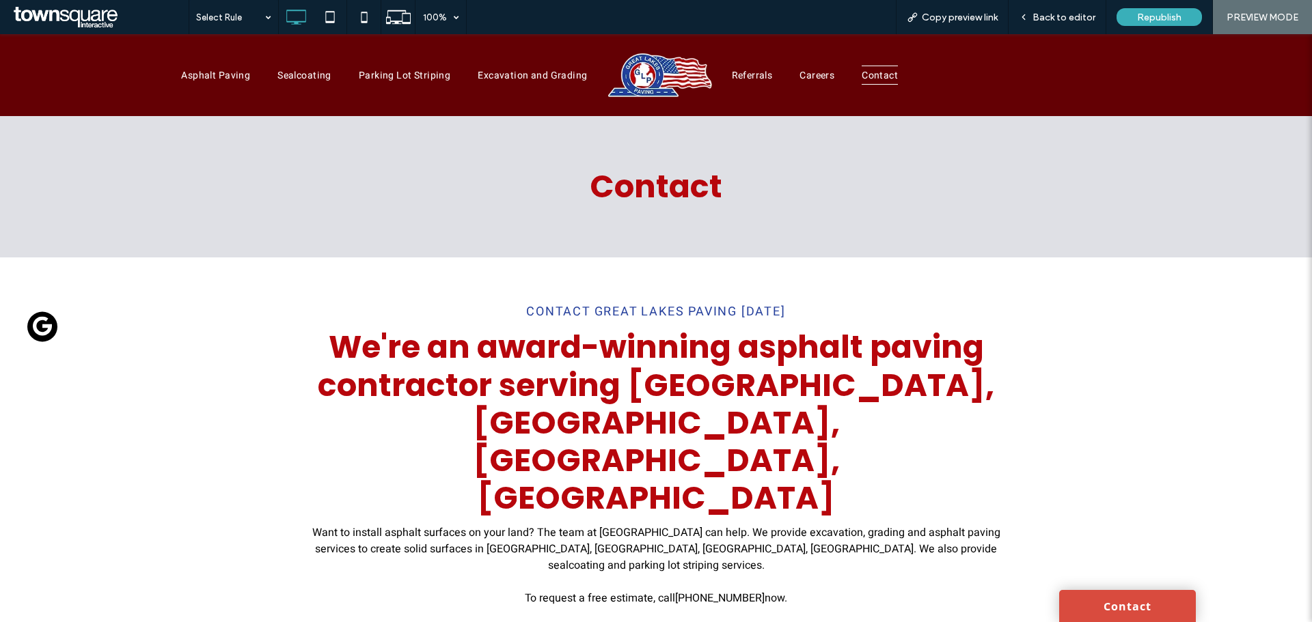
click at [39, 329] on icon "Social network" at bounding box center [43, 327] width 20 height 20
click at [57, 329] on div "Contact Great Lakes Paving [DATE] We're an award-winning asphalt paving contrac…" at bounding box center [656, 463] width 1312 height 410
click at [46, 326] on icon "Social network" at bounding box center [43, 327] width 20 height 20
click at [298, 259] on div "Contact Great Lakes Paving [DATE] We're an award-winning asphalt paving contrac…" at bounding box center [656, 463] width 820 height 410
click at [298, 252] on div "Contact" at bounding box center [656, 186] width 820 height 141
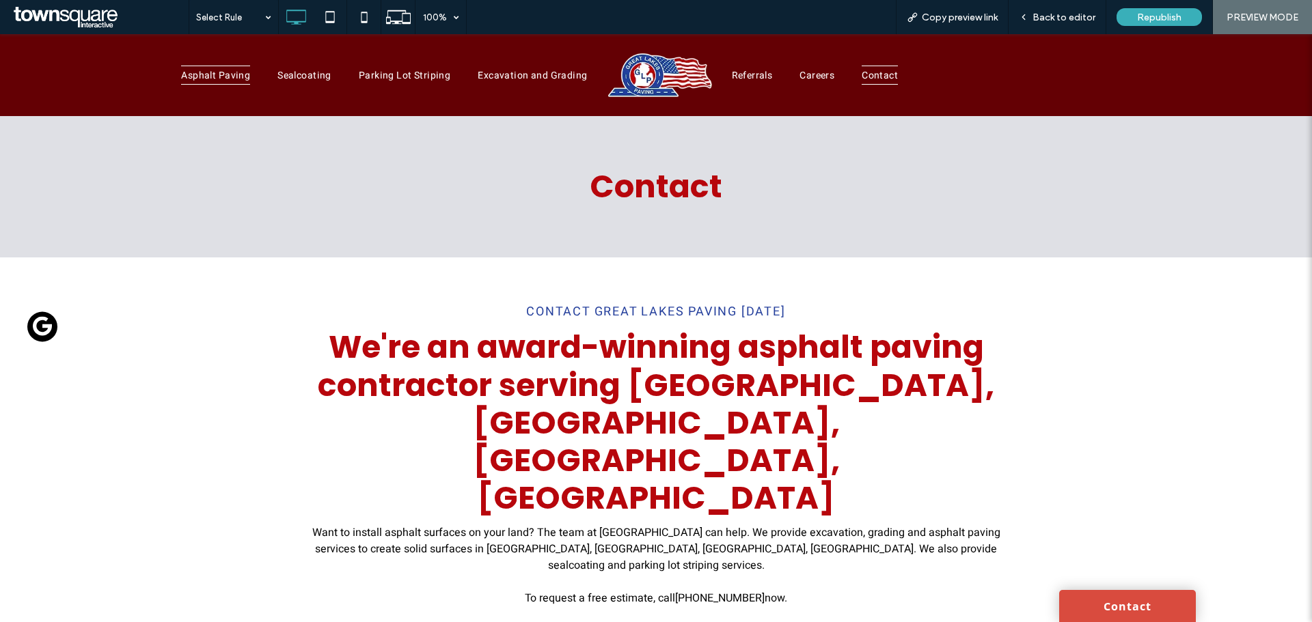
click at [178, 80] on link "Asphalt Paving" at bounding box center [215, 75] width 96 height 21
